Goal: Find specific page/section: Find specific page/section

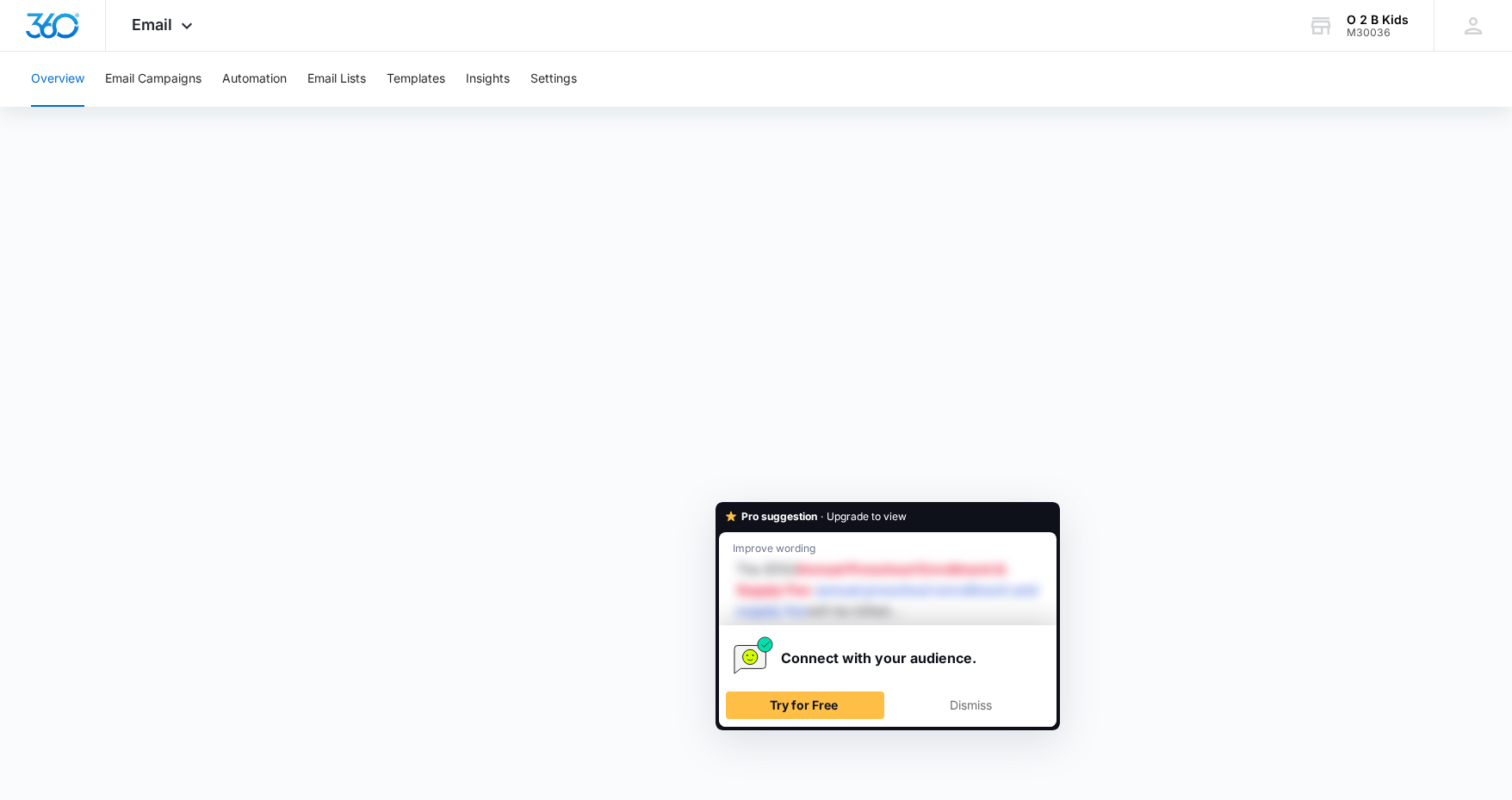
click at [1048, 506] on div "Pro suggestion · Upgrade to view Improve wording The $150 Annual Preschool Enro…" at bounding box center [888, 616] width 344 height 228
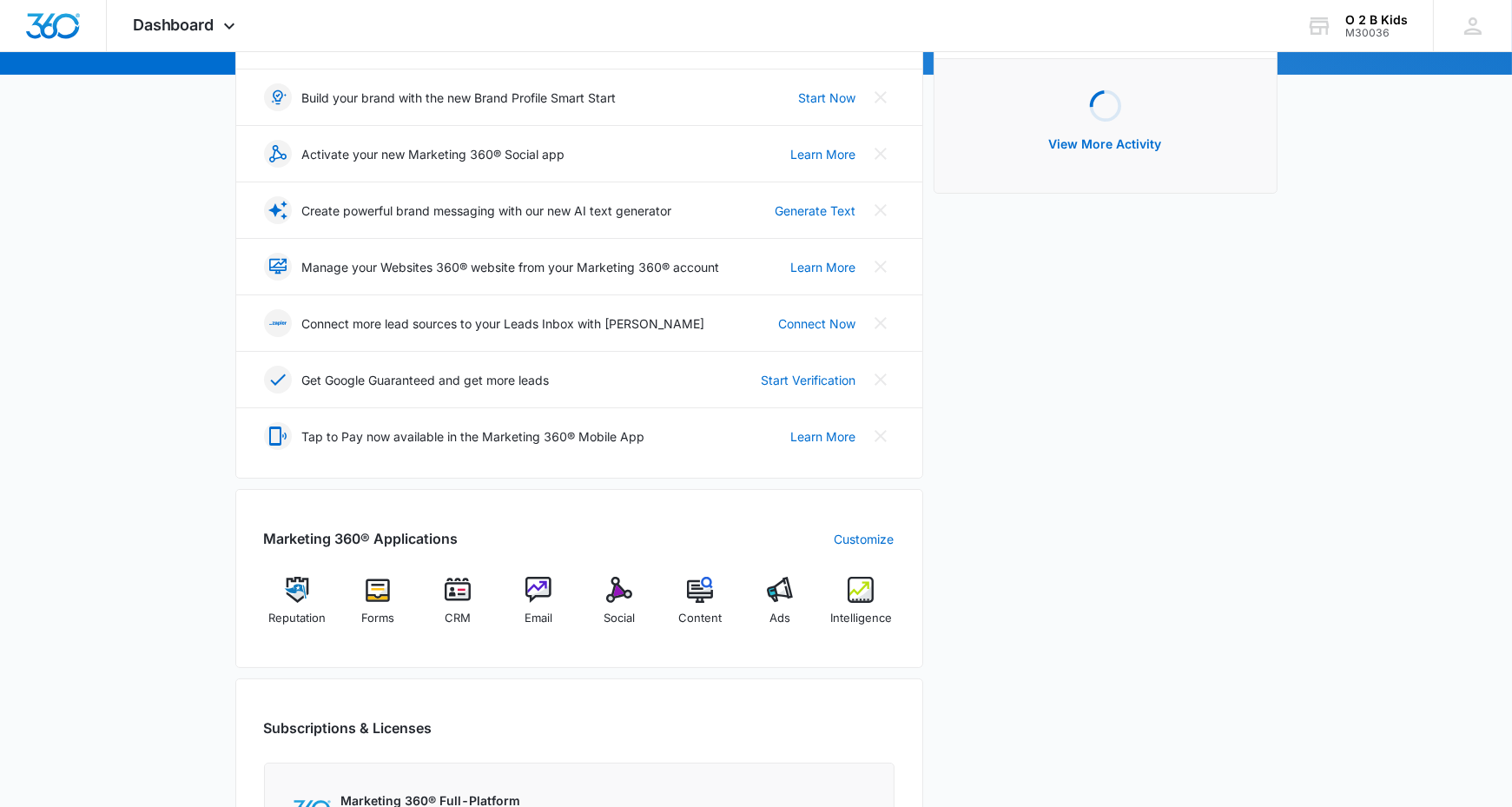
scroll to position [261, 0]
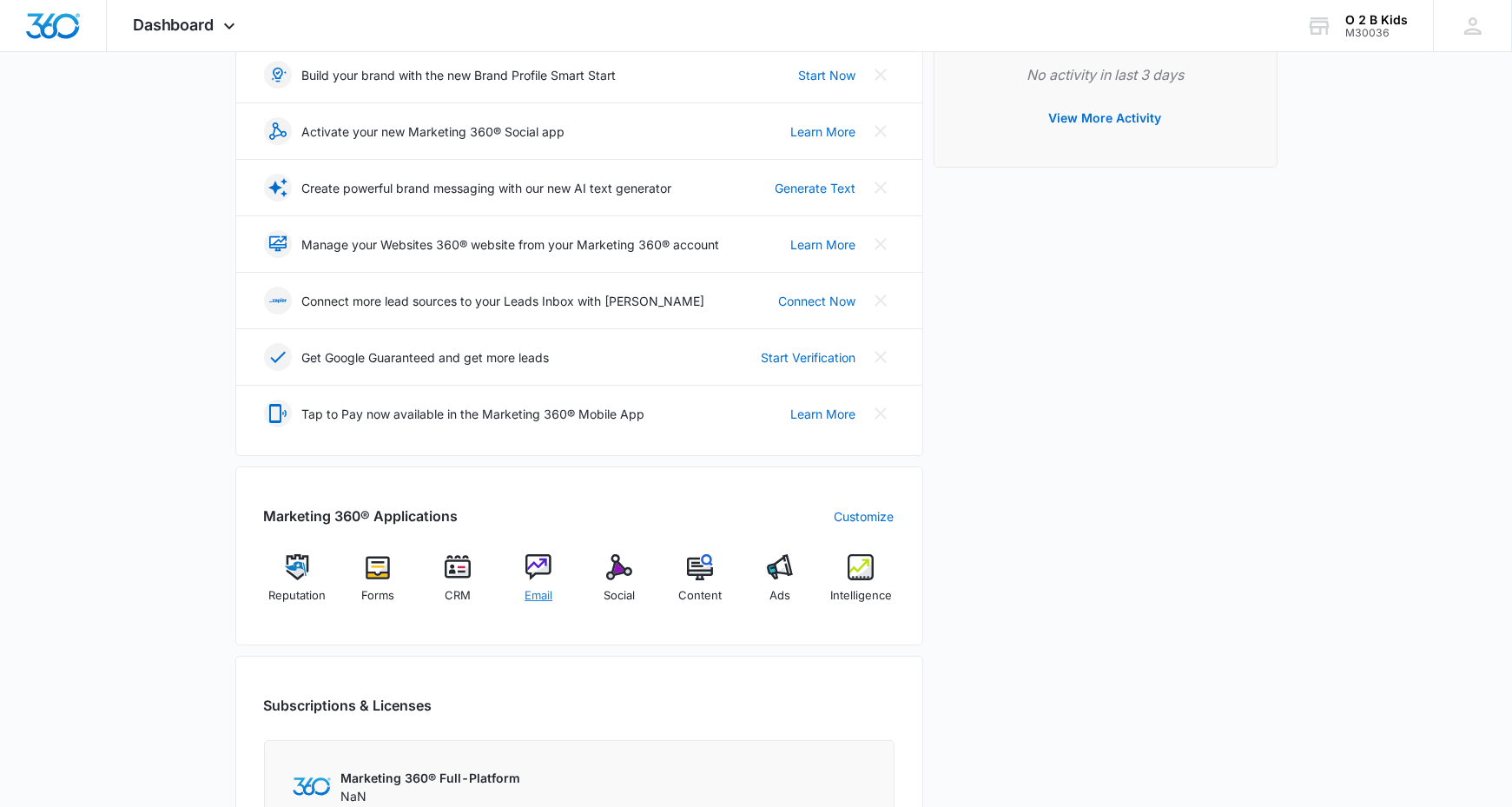
click at [538, 587] on span "Email" at bounding box center [538, 596] width 27 height 18
